Goal: Find specific page/section: Find specific page/section

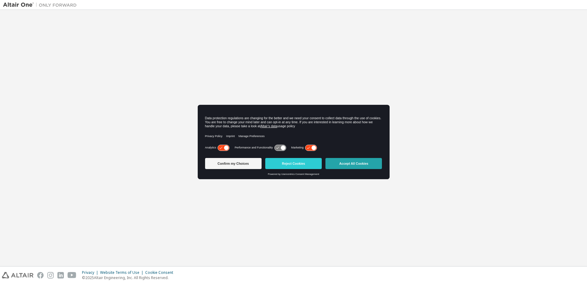
click at [359, 163] on button "Accept All Cookies" at bounding box center [354, 163] width 57 height 11
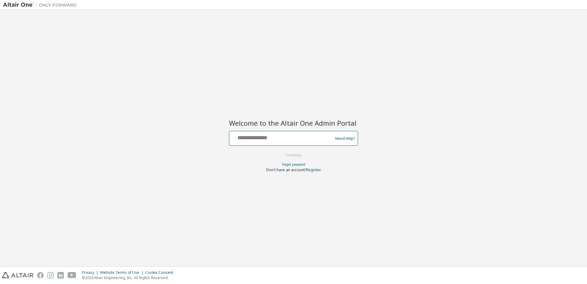
click at [265, 137] on input "text" at bounding box center [282, 136] width 100 height 9
type input "**********"
click at [295, 156] on button "Continue" at bounding box center [294, 155] width 29 height 9
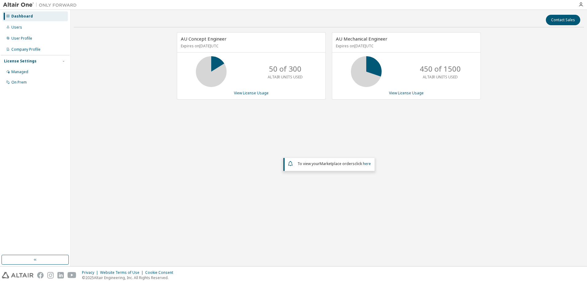
click at [23, 15] on div "Dashboard" at bounding box center [22, 16] width 22 height 5
click at [18, 69] on div "Managed" at bounding box center [19, 71] width 17 height 5
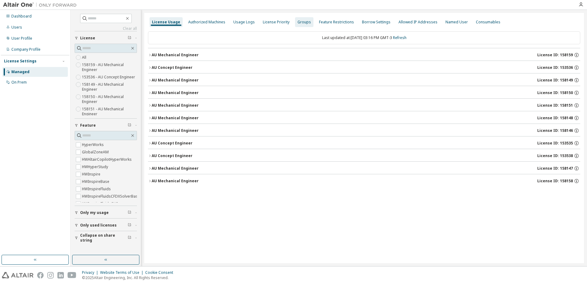
click at [304, 22] on div "Groups" at bounding box center [305, 22] width 14 height 5
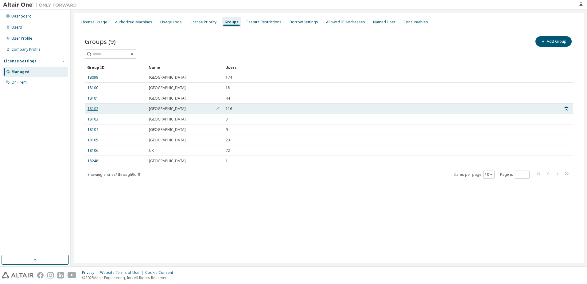
click at [93, 109] on link "18102" at bounding box center [93, 108] width 11 height 5
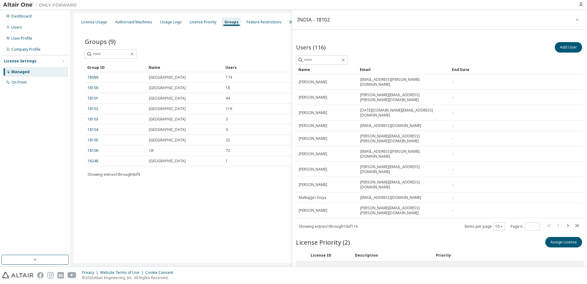
scroll to position [14, 0]
